Goal: Information Seeking & Learning: Learn about a topic

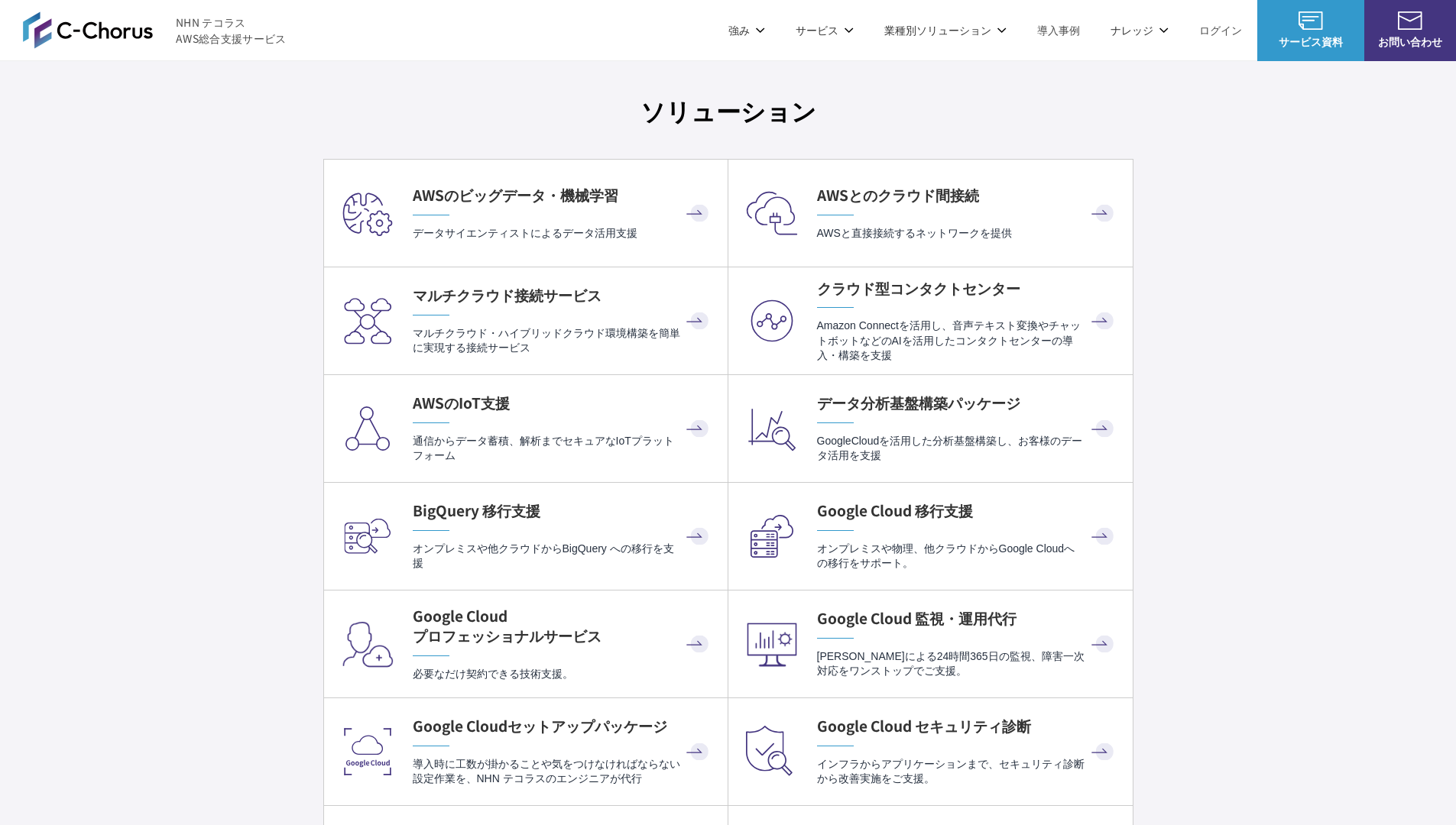
scroll to position [4457, 0]
